Goal: Information Seeking & Learning: Learn about a topic

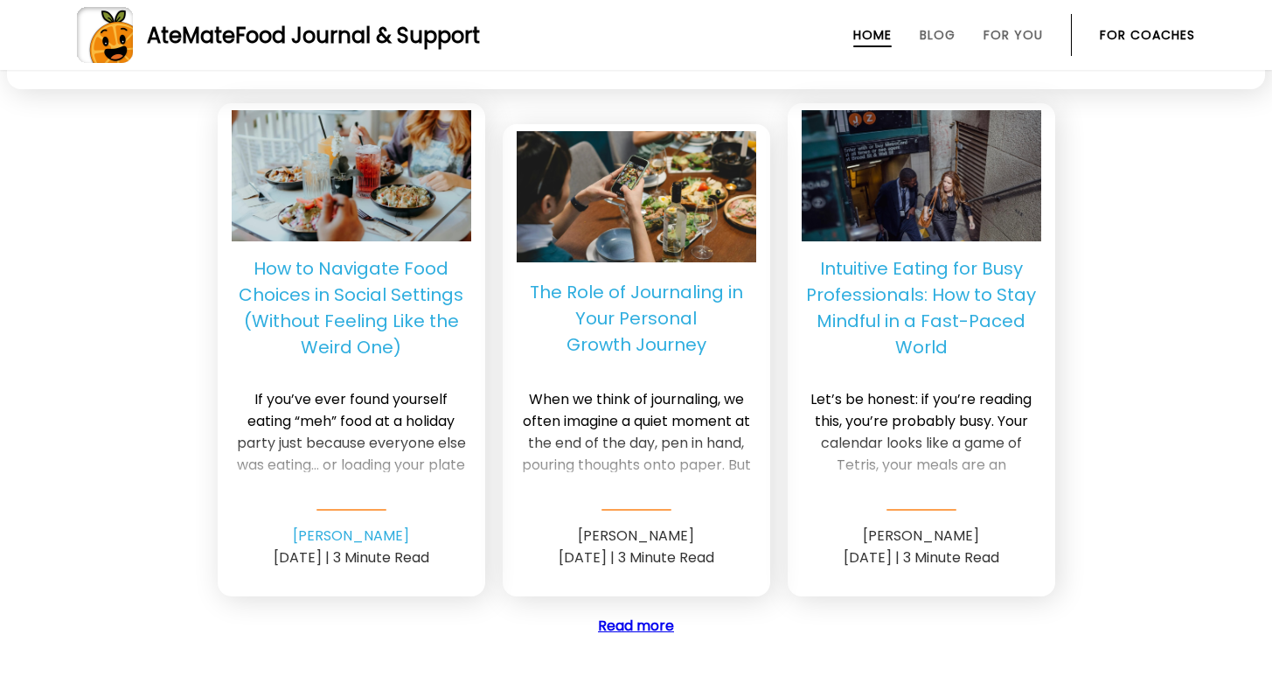
scroll to position [4436, 0]
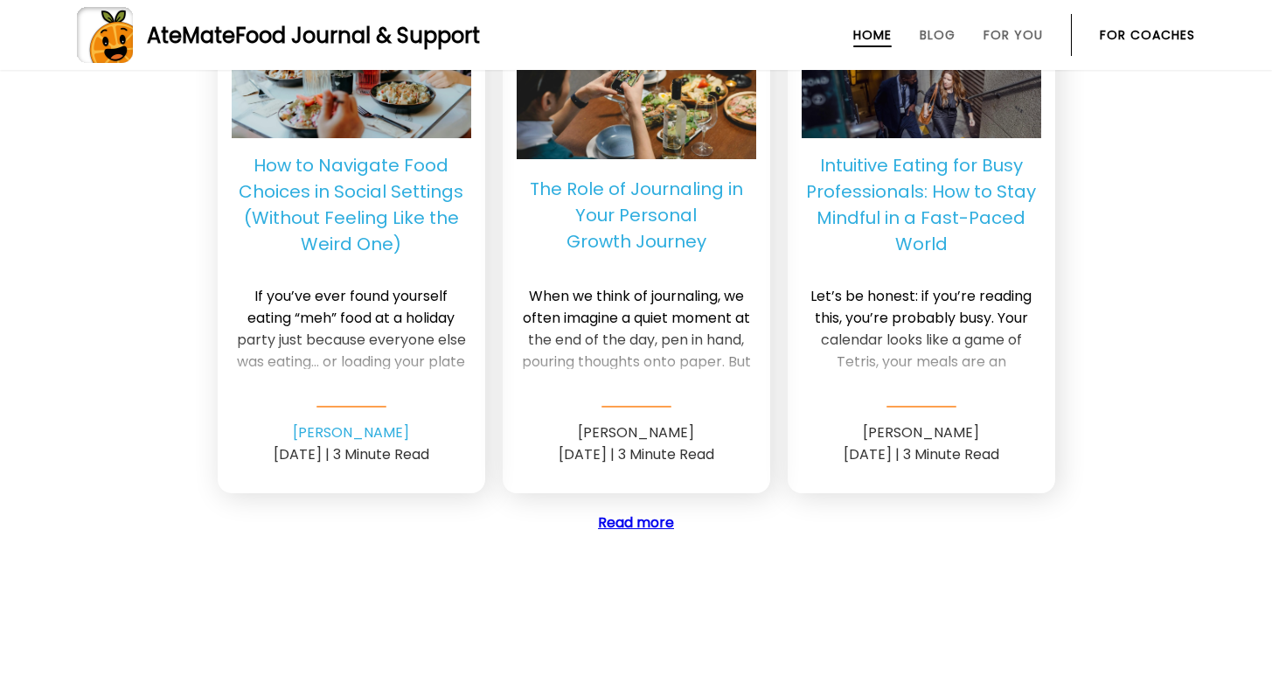
click at [912, 180] on p "Intuitive Eating for Busy Professionals: How to Stay Mindful in a Fast-Paced Wo…" at bounding box center [920, 204] width 239 height 105
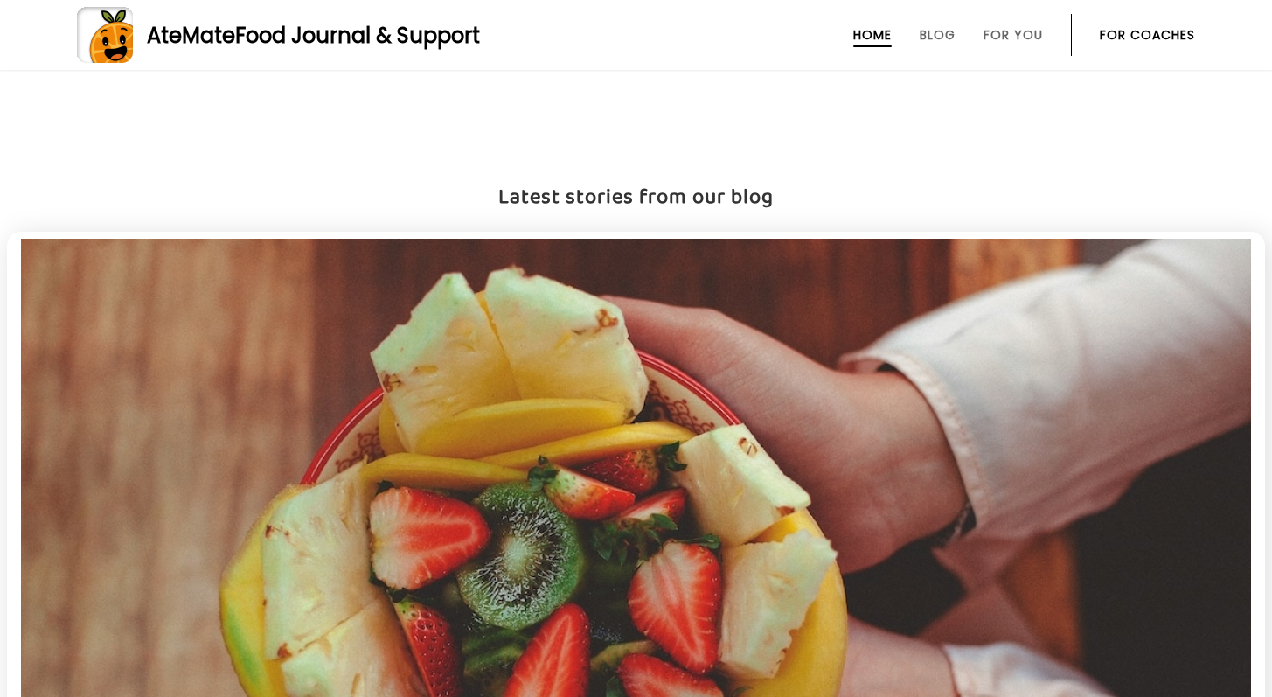
scroll to position [2278, 0]
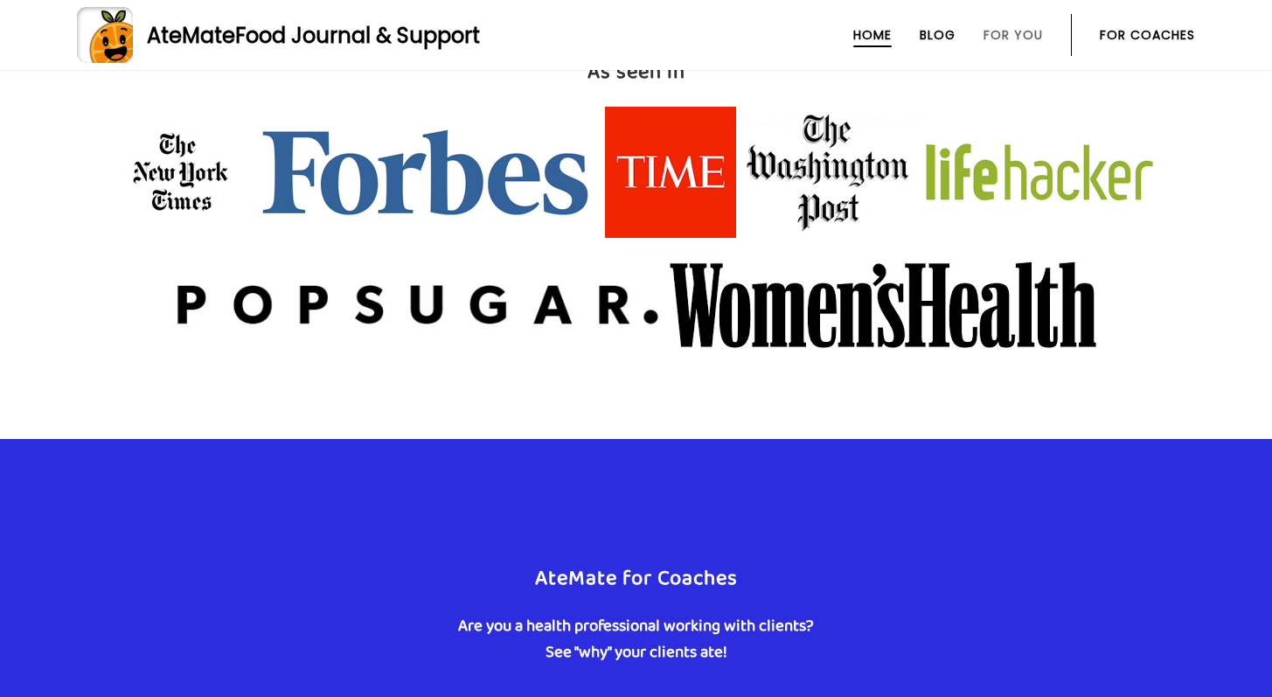
click at [925, 37] on link "Blog" at bounding box center [937, 35] width 36 height 14
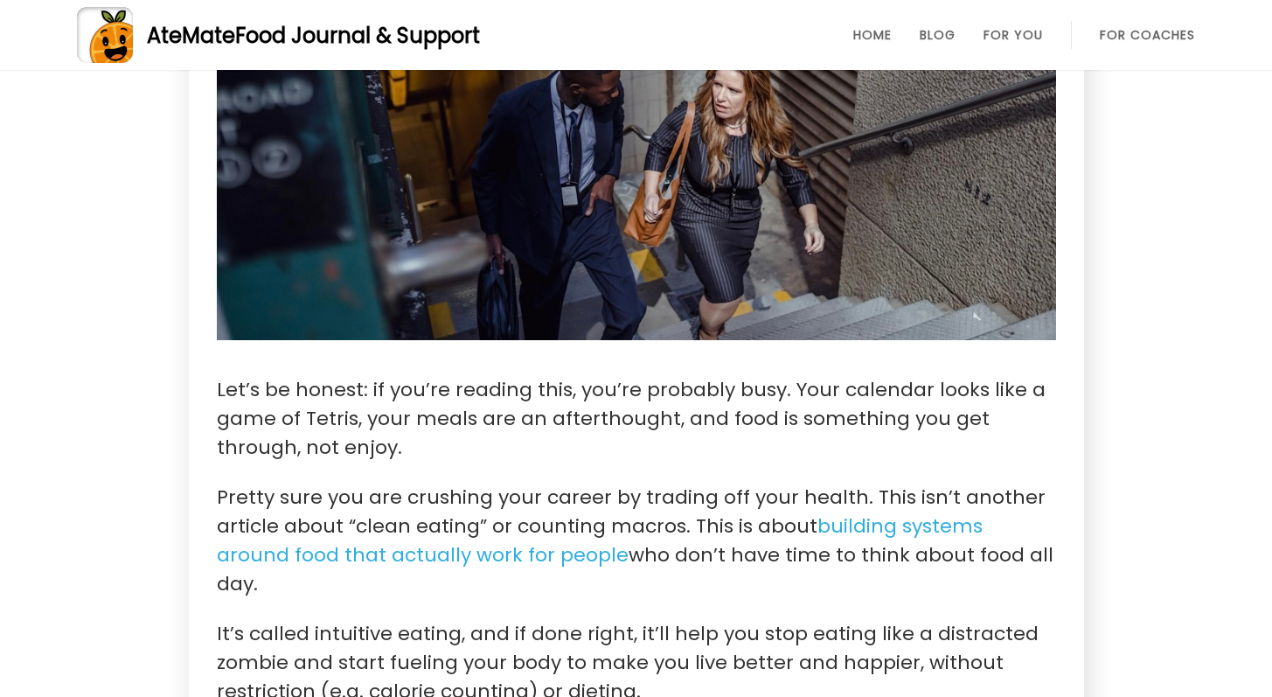
scroll to position [496, 0]
